Goal: Information Seeking & Learning: Find specific fact

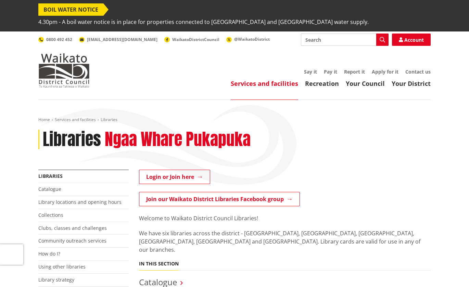
click at [306, 34] on input "Search" at bounding box center [345, 40] width 88 height 12
type input "[PERSON_NAME]"
click at [382, 37] on icon "button" at bounding box center [382, 39] width 5 height 5
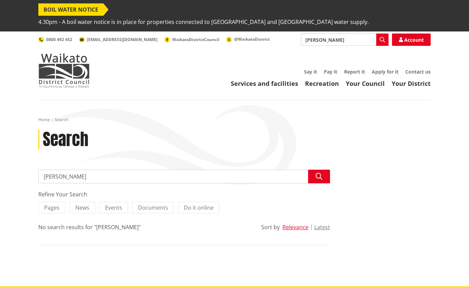
click at [63, 170] on input "[PERSON_NAME]" at bounding box center [184, 177] width 292 height 14
click at [63, 170] on input "graham simsion" at bounding box center [184, 177] width 292 height 14
type input "graeme simsion"
click at [316, 173] on icon "button" at bounding box center [319, 176] width 7 height 7
click at [277, 79] on link "Services and facilities" at bounding box center [264, 83] width 67 height 8
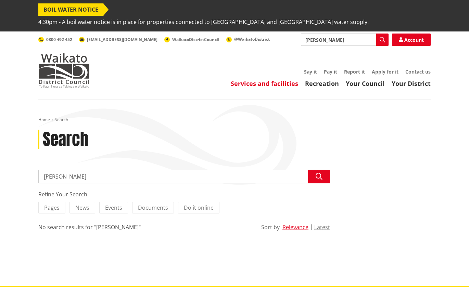
click at [277, 79] on link "Services and facilities" at bounding box center [264, 83] width 67 height 8
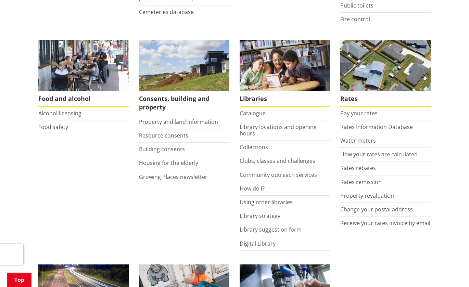
scroll to position [285, 0]
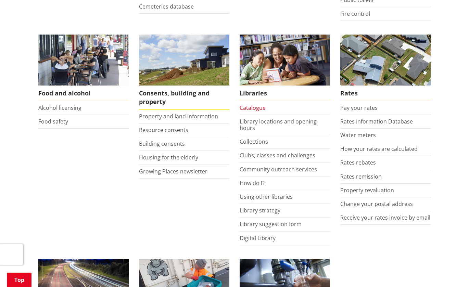
click at [253, 104] on link "Catalogue" at bounding box center [253, 108] width 26 height 8
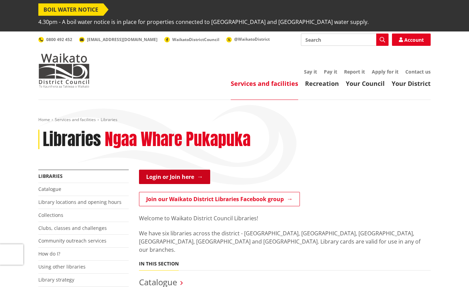
click at [159, 170] on link "Login or Join here" at bounding box center [174, 177] width 71 height 14
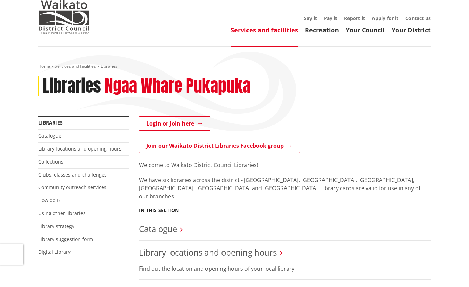
scroll to position [62, 0]
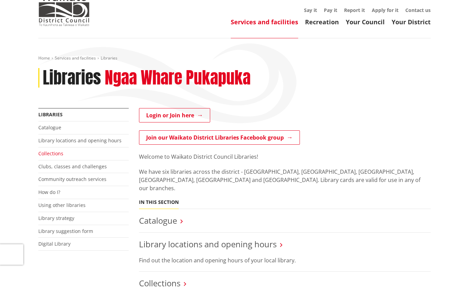
click at [52, 150] on link "Collections" at bounding box center [50, 153] width 25 height 7
click at [45, 124] on link "Catalogue" at bounding box center [49, 127] width 23 height 7
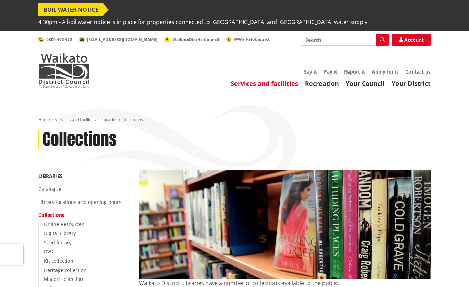
click at [328, 34] on input "Search" at bounding box center [345, 40] width 88 height 12
type input "[PERSON_NAME]"
click at [383, 37] on icon "button" at bounding box center [382, 39] width 5 height 5
click at [50, 186] on link "Catalogue" at bounding box center [49, 189] width 23 height 7
